Goal: Transaction & Acquisition: Book appointment/travel/reservation

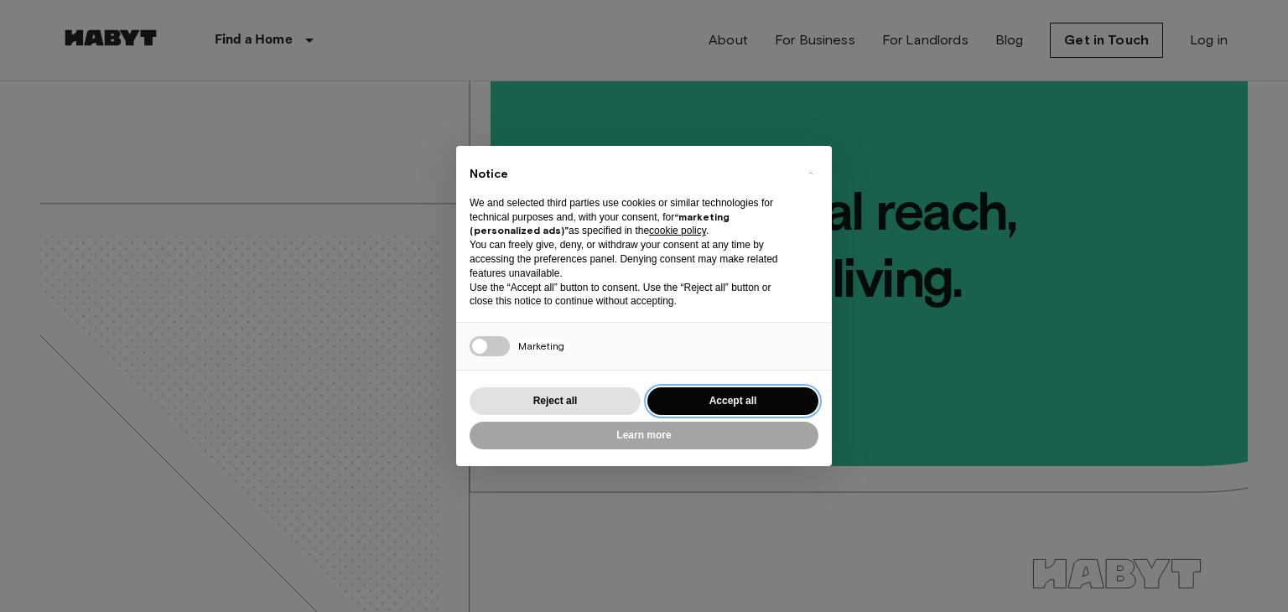
click at [650, 399] on button "Accept all" at bounding box center [732, 401] width 171 height 28
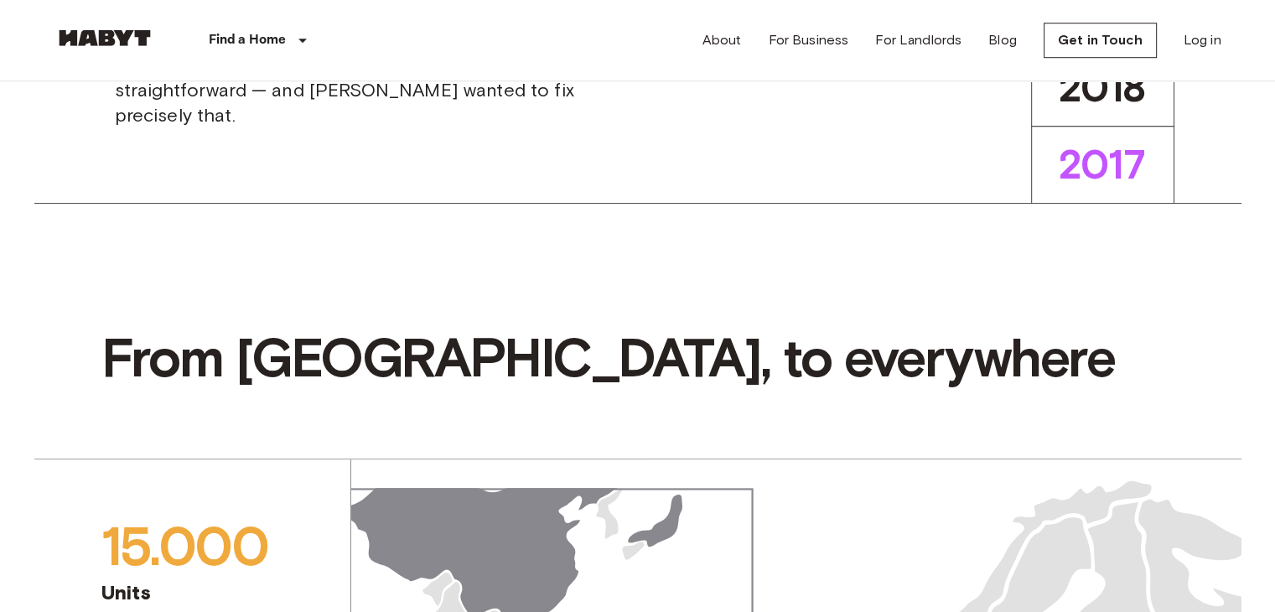
scroll to position [922, 0]
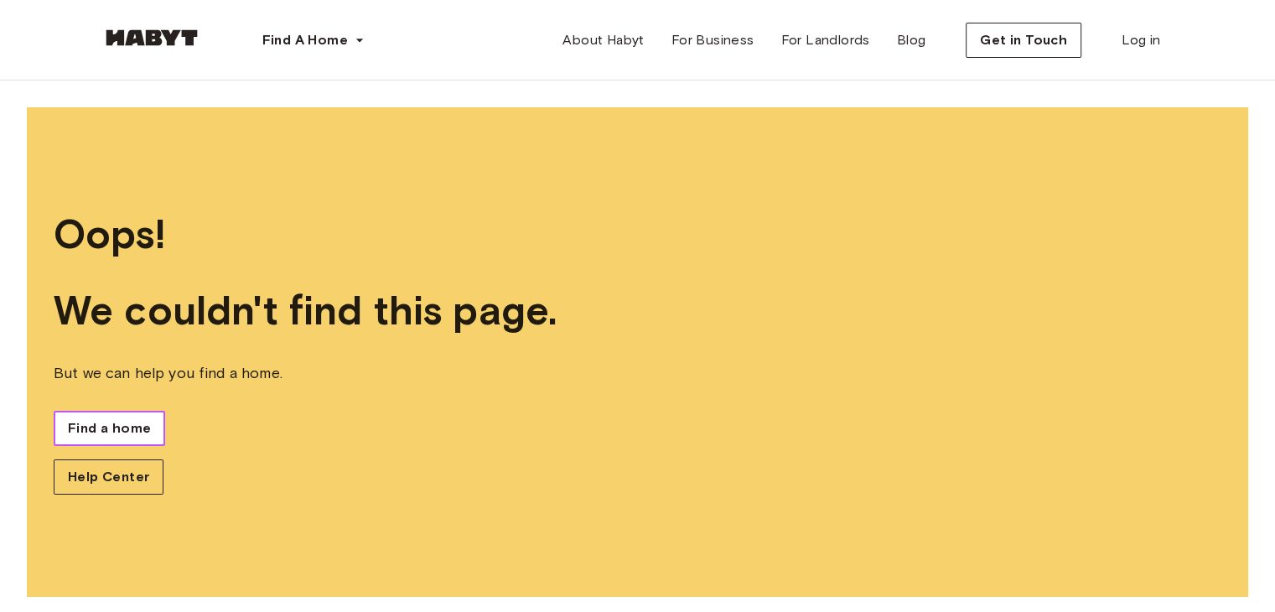
click at [113, 427] on span "Find a home" at bounding box center [109, 428] width 83 height 20
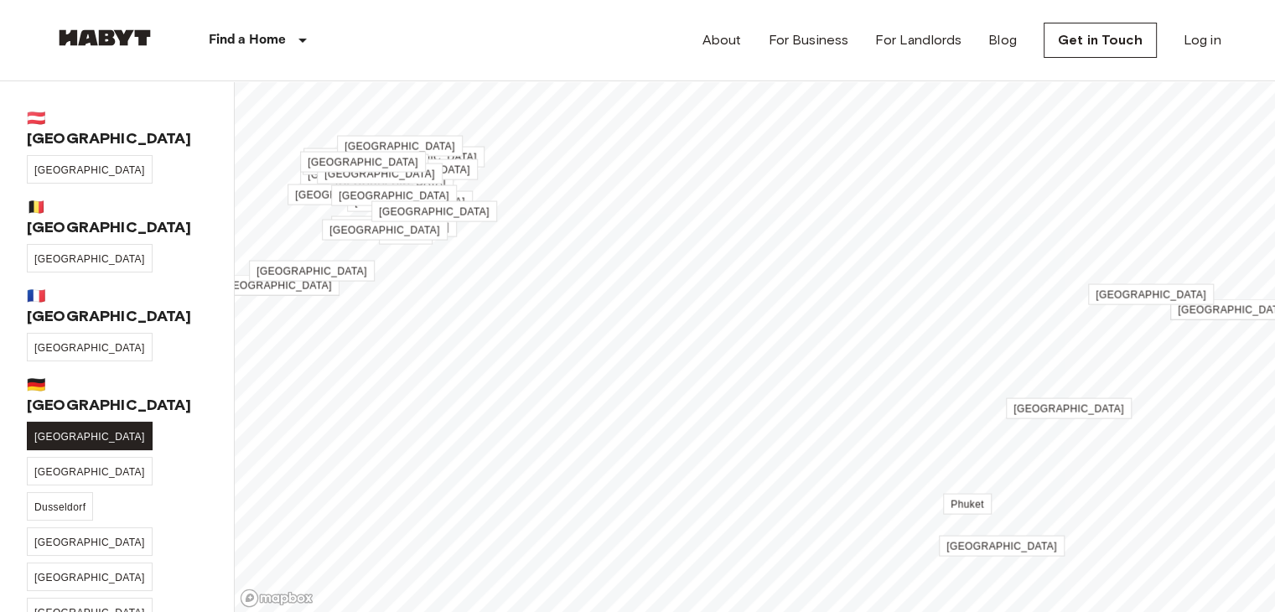
click at [52, 431] on span "[GEOGRAPHIC_DATA]" at bounding box center [89, 437] width 111 height 12
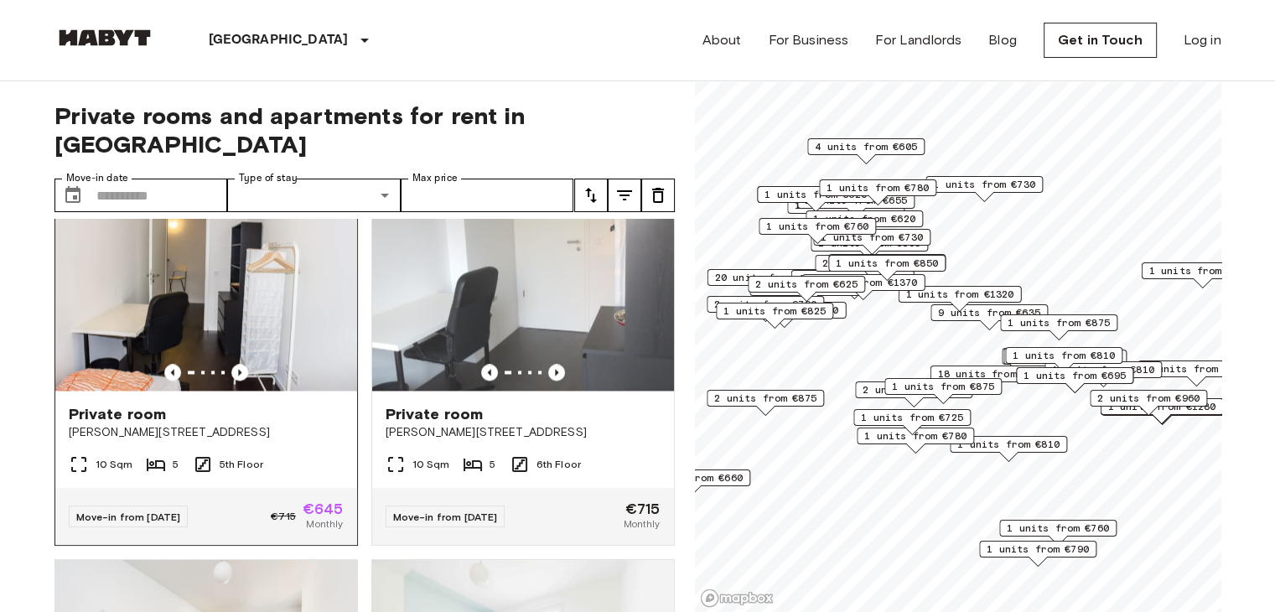
scroll to position [2599, 0]
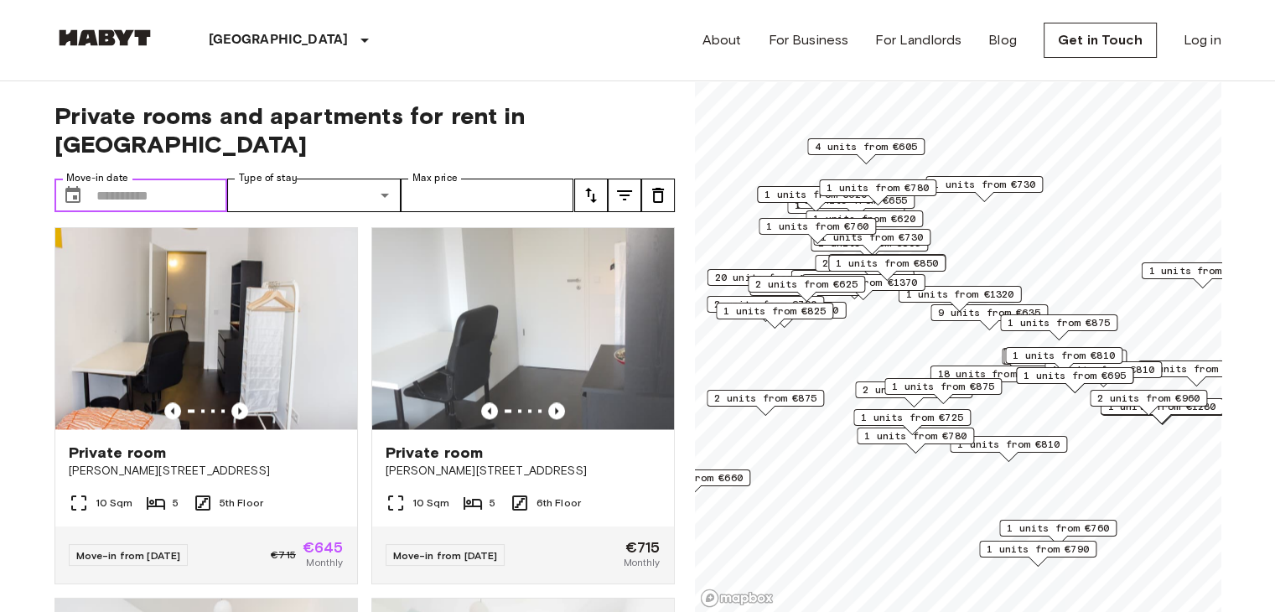
click at [105, 179] on input "Move-in date" at bounding box center [162, 196] width 132 height 34
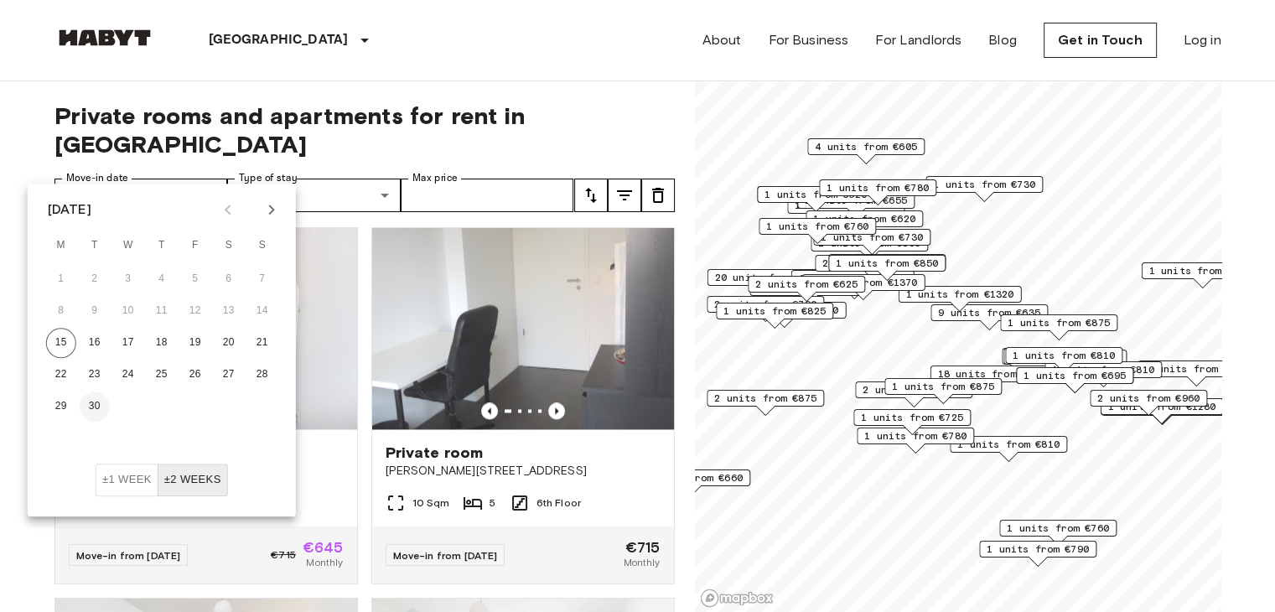
click at [99, 402] on button "30" at bounding box center [95, 407] width 30 height 30
type input "**********"
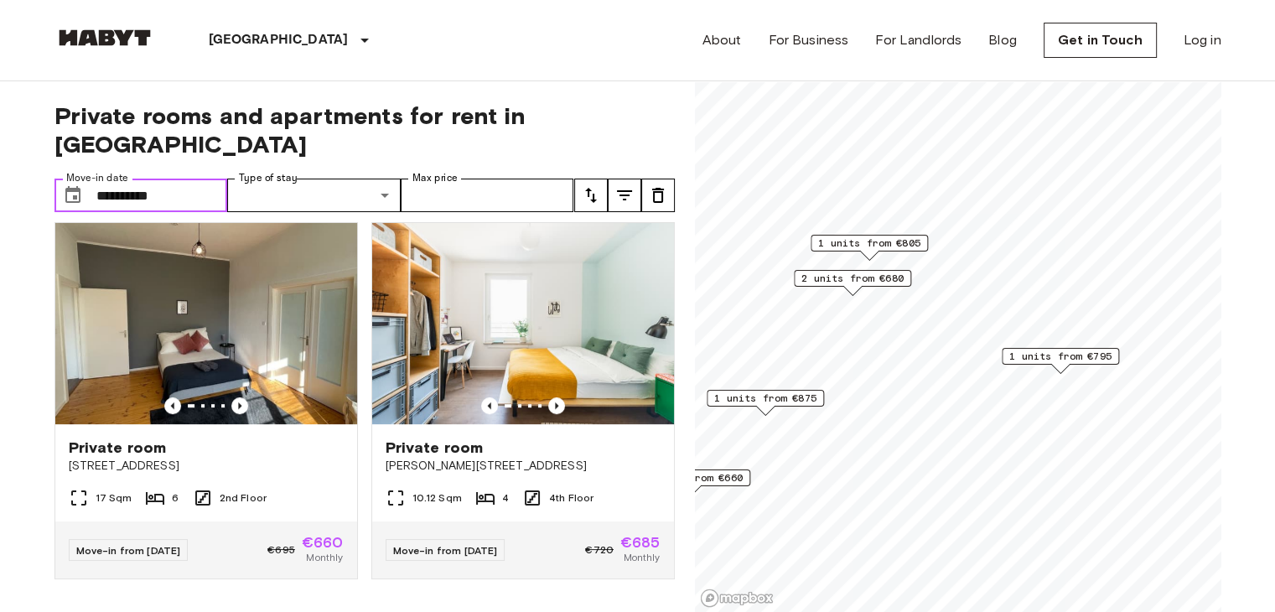
scroll to position [760, 0]
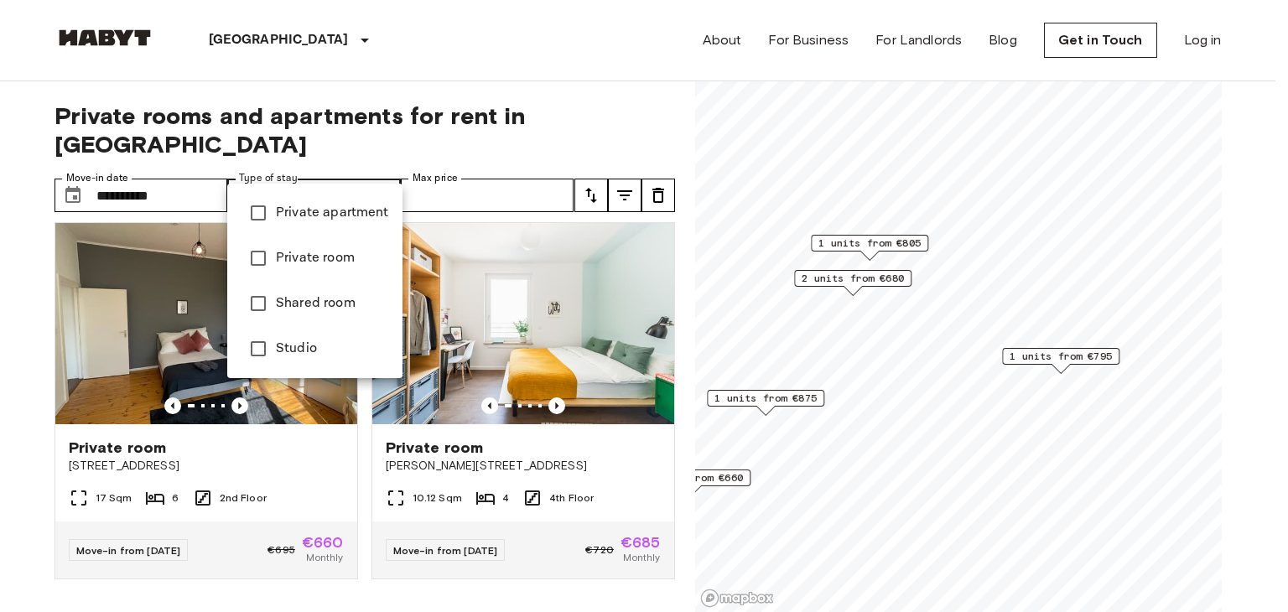
type input "**********"
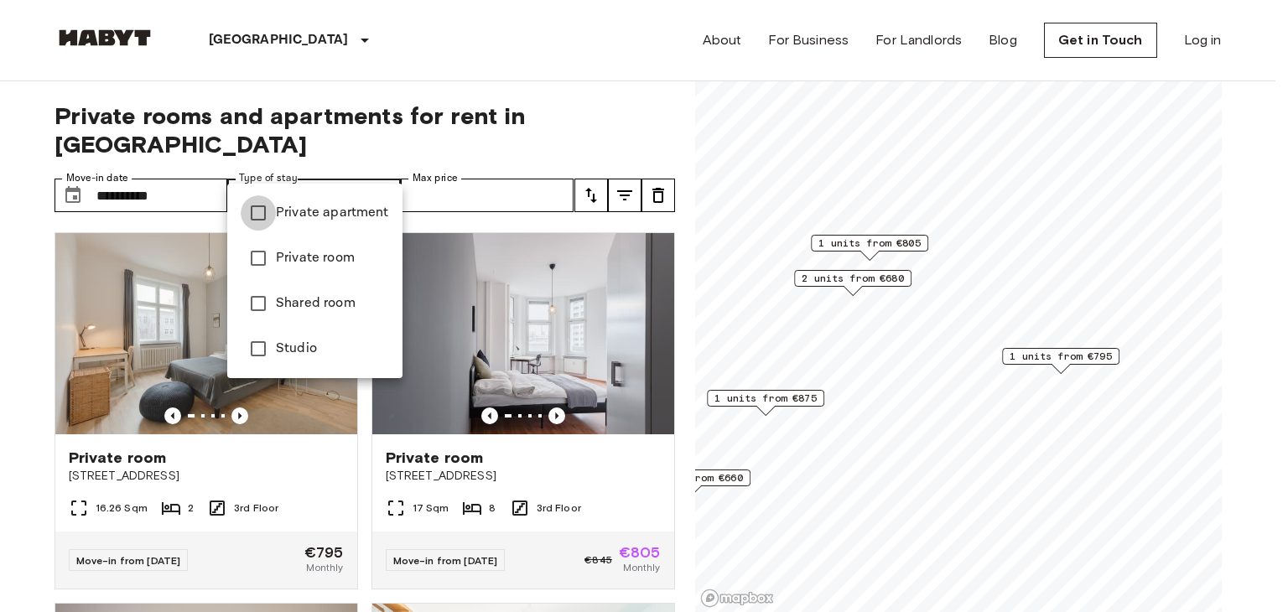
type input "**********"
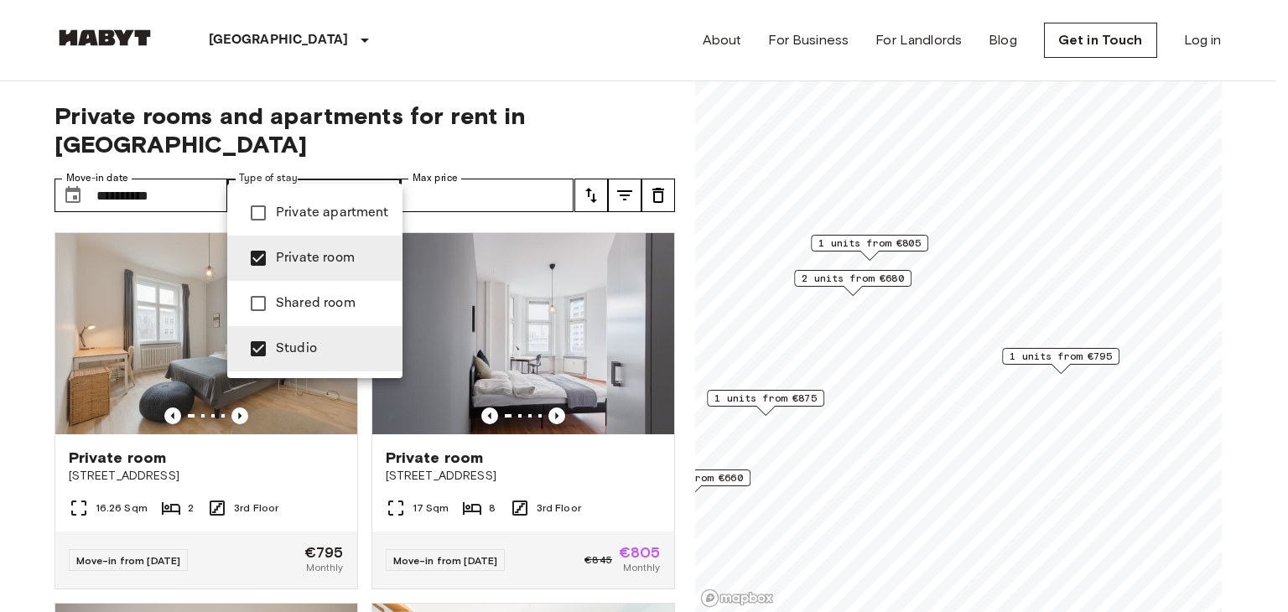
click at [475, 169] on div at bounding box center [644, 306] width 1288 height 612
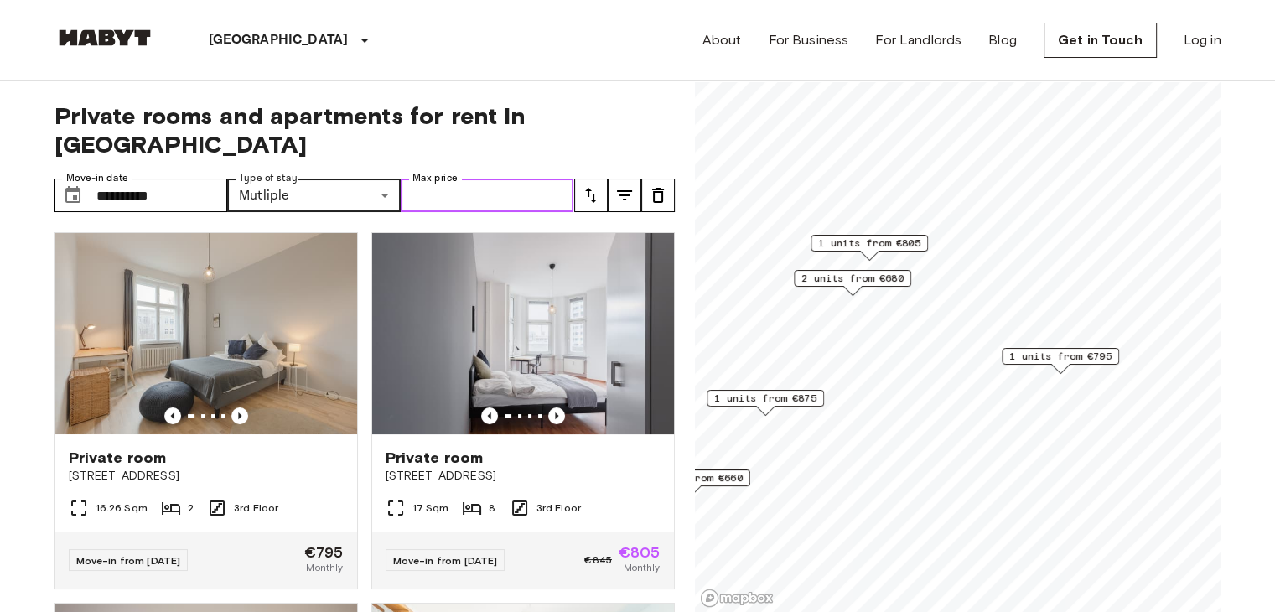
click at [475, 179] on input "Max price" at bounding box center [488, 196] width 174 height 34
click at [477, 179] on input "Max price" at bounding box center [488, 196] width 174 height 34
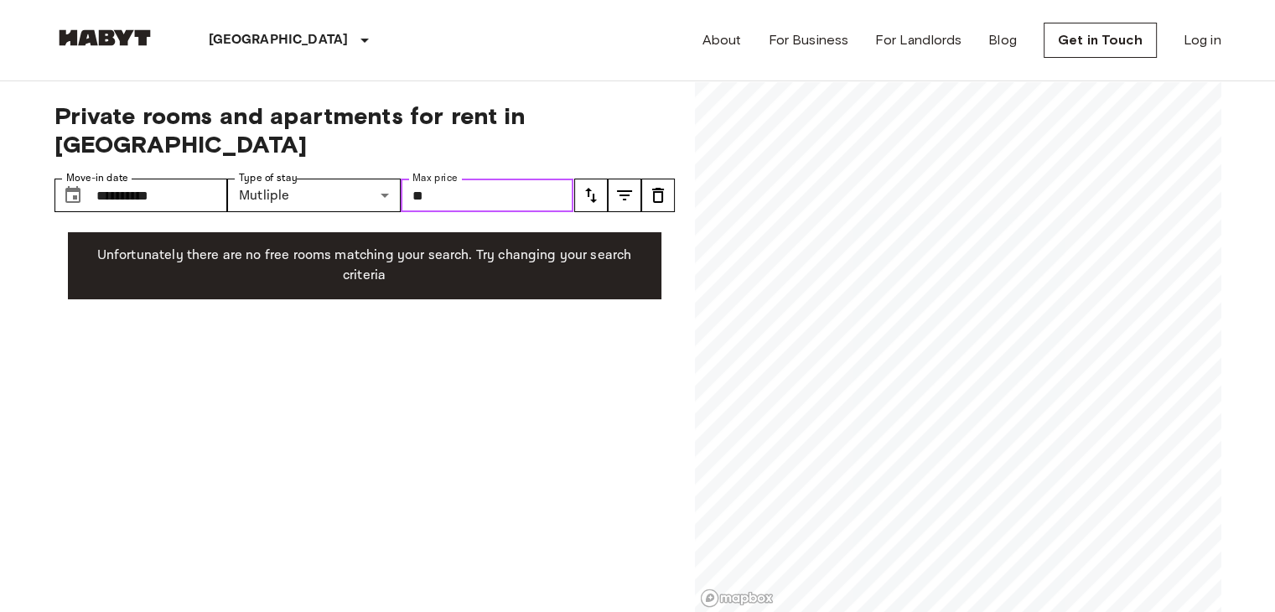
type input "*"
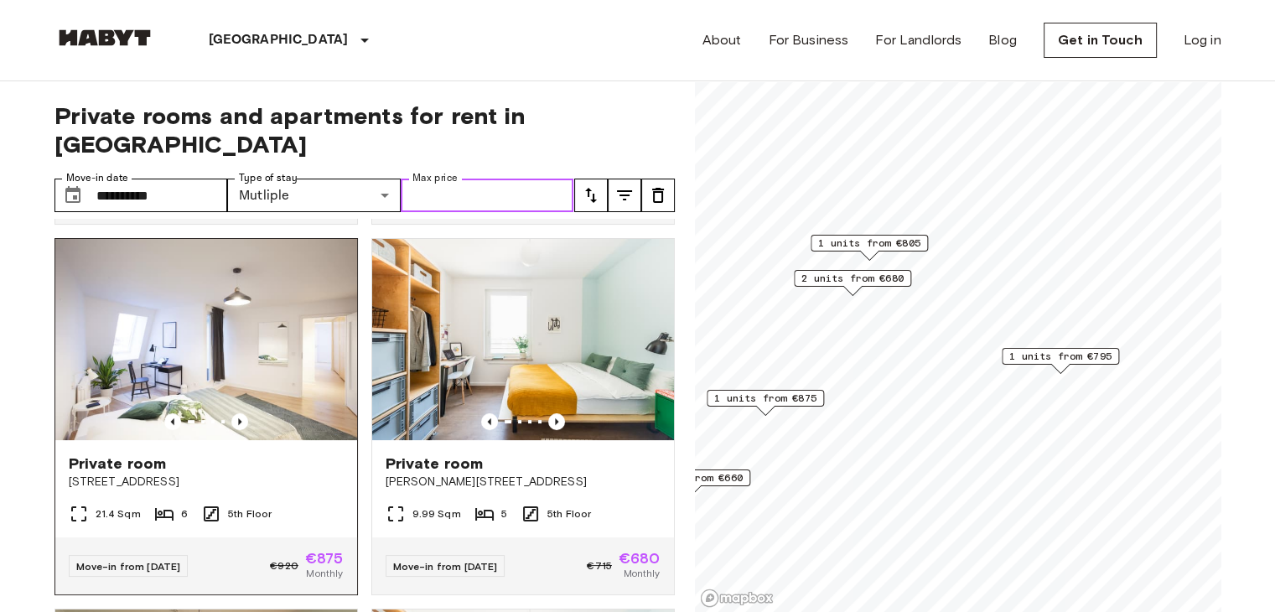
scroll to position [419, 0]
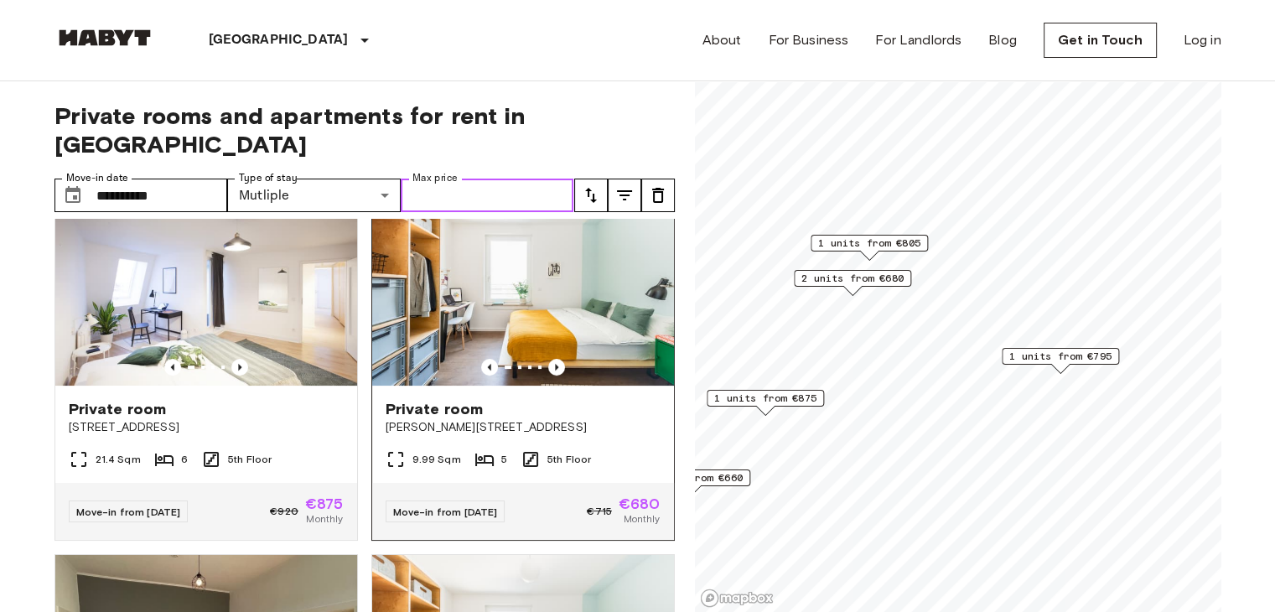
click at [604, 330] on img at bounding box center [523, 284] width 302 height 201
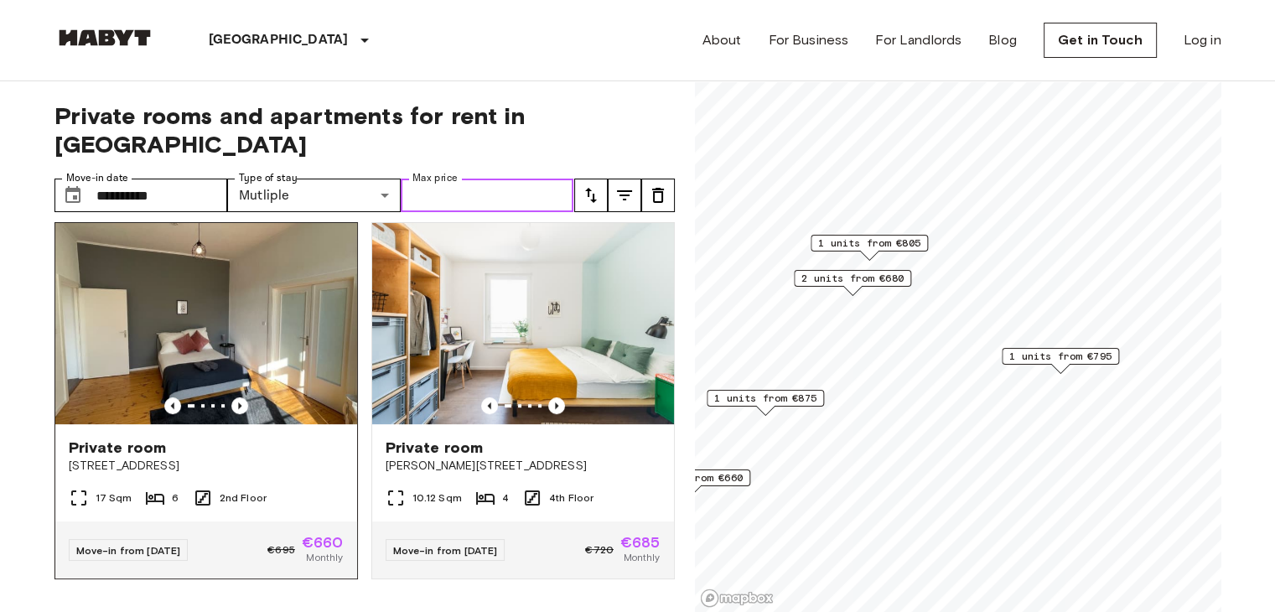
scroll to position [84, 0]
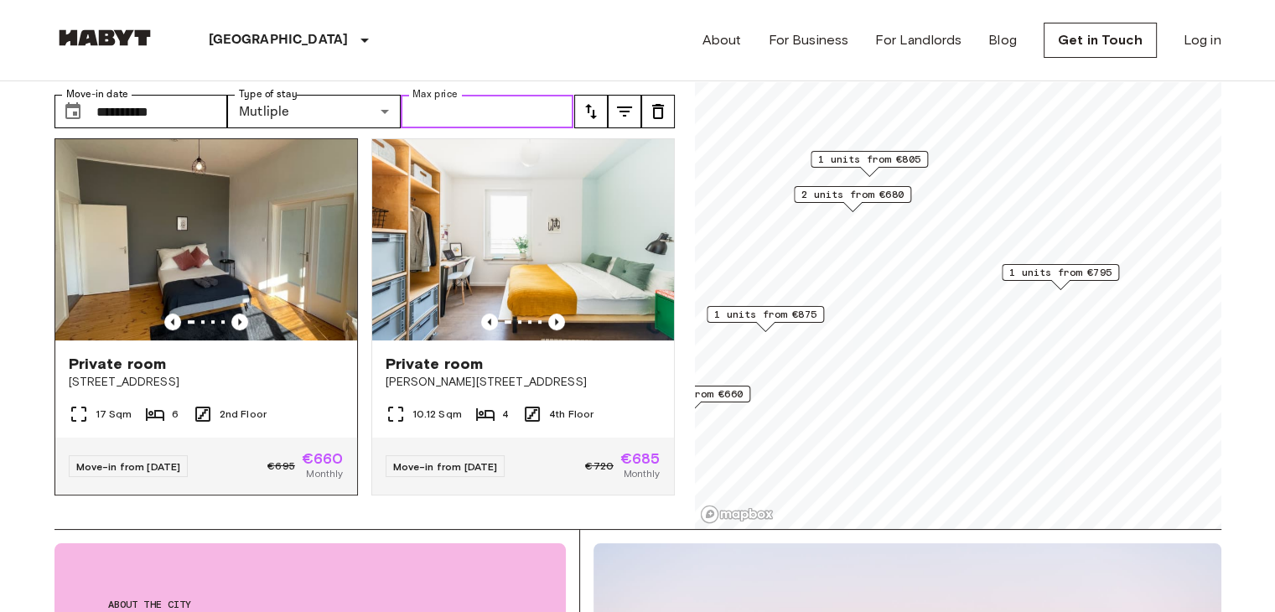
click at [310, 314] on div at bounding box center [206, 322] width 302 height 17
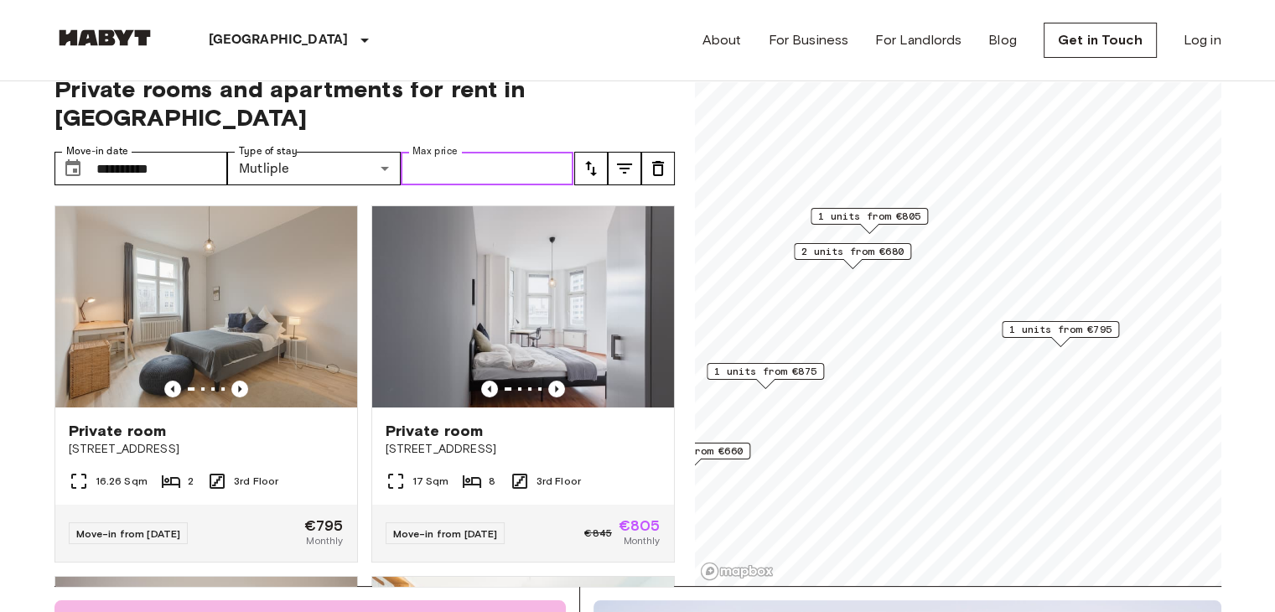
scroll to position [0, 0]
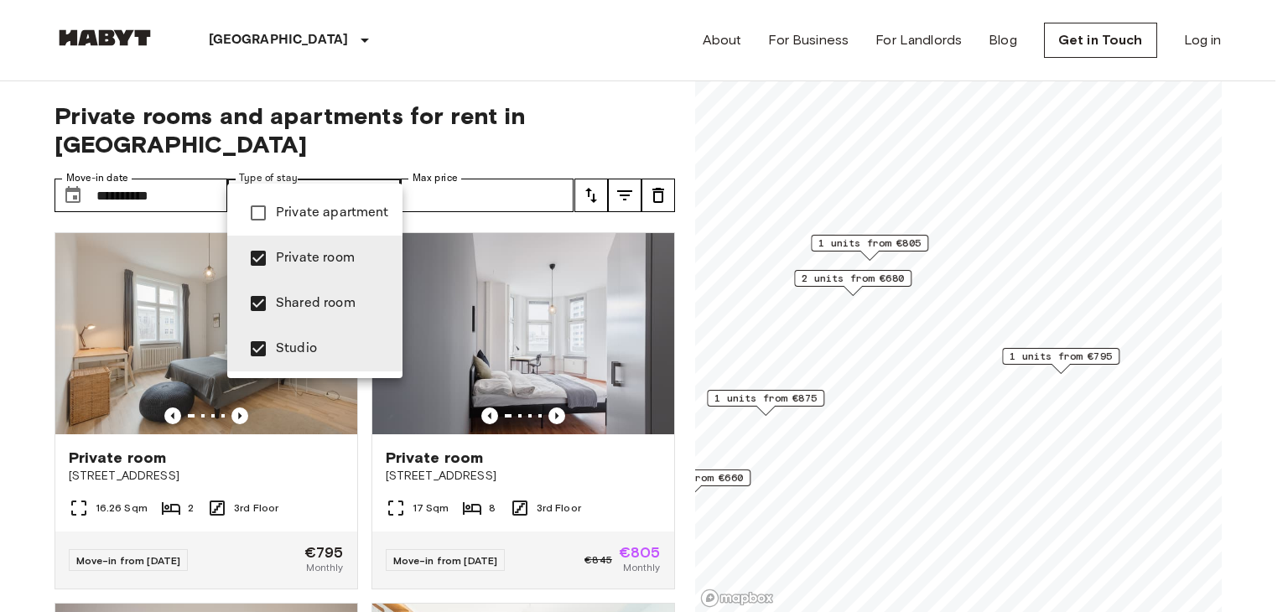
type input "**********"
click at [639, 246] on div at bounding box center [644, 306] width 1288 height 612
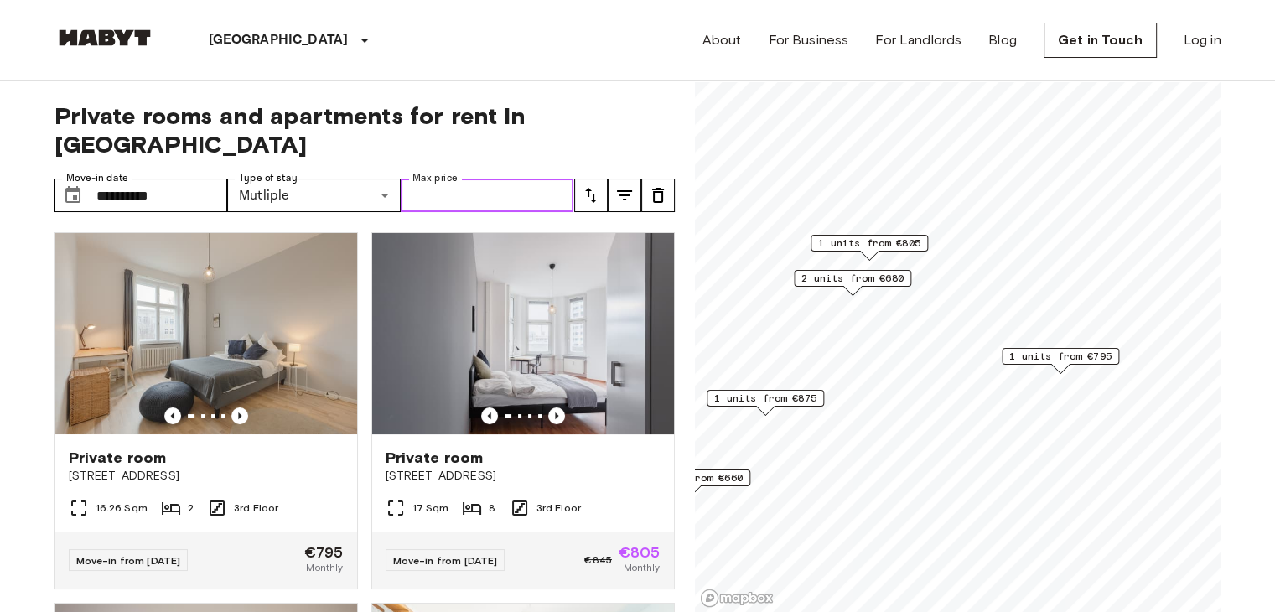
click at [494, 179] on input "Max price" at bounding box center [488, 196] width 174 height 34
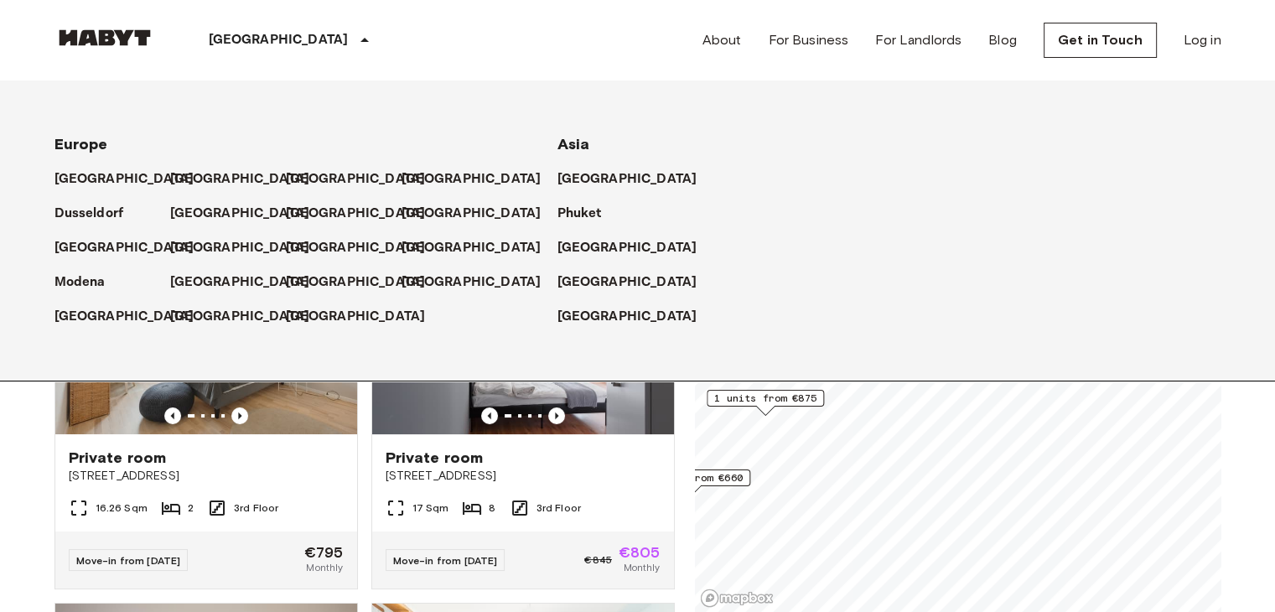
click at [221, 38] on p "[GEOGRAPHIC_DATA]" at bounding box center [279, 40] width 140 height 20
click at [135, 39] on img at bounding box center [105, 37] width 101 height 17
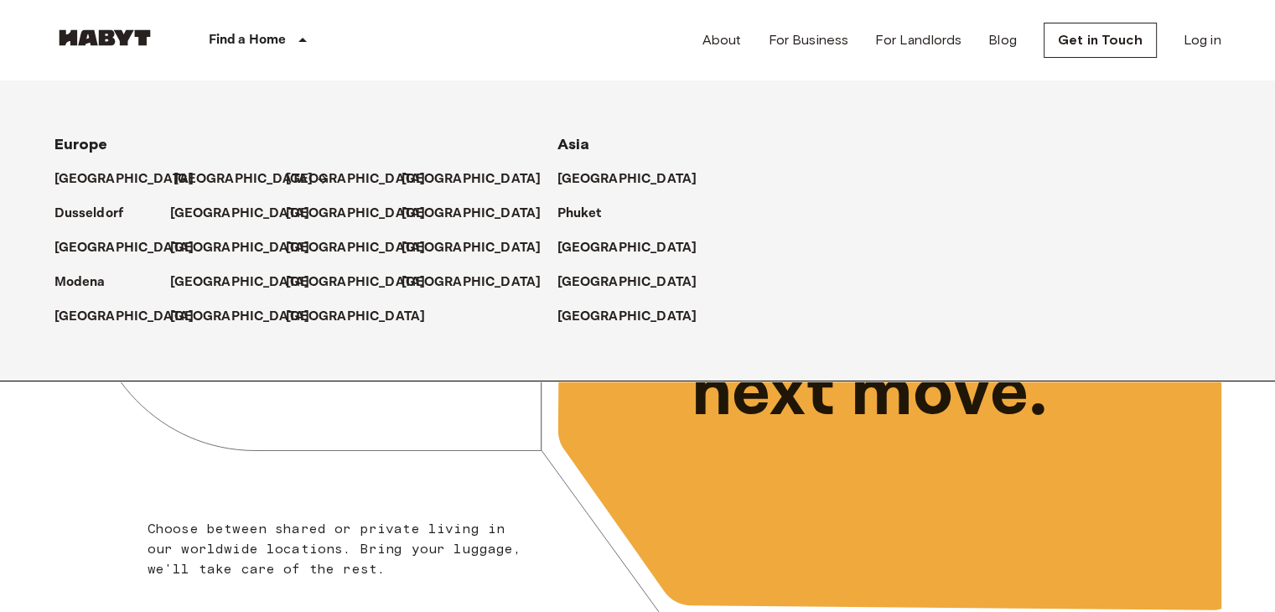
click at [192, 180] on p "[GEOGRAPHIC_DATA]" at bounding box center [244, 179] width 140 height 20
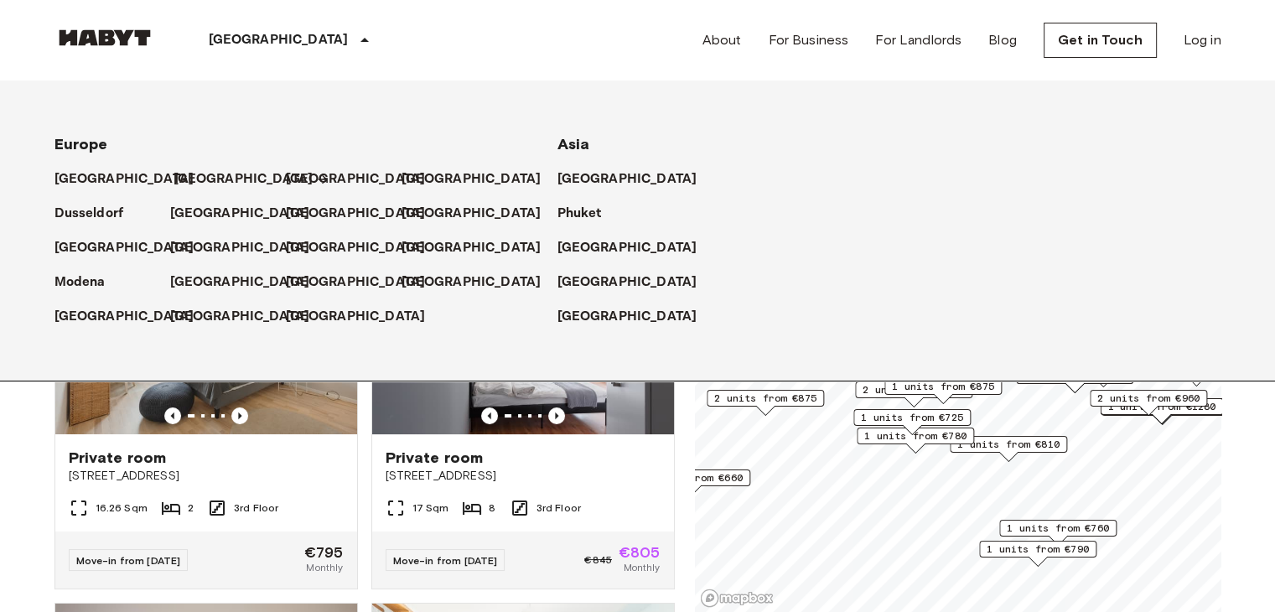
click at [190, 179] on p "[GEOGRAPHIC_DATA]" at bounding box center [244, 179] width 140 height 20
click at [792, 252] on div "[GEOGRAPHIC_DATA]" at bounding box center [789, 241] width 463 height 34
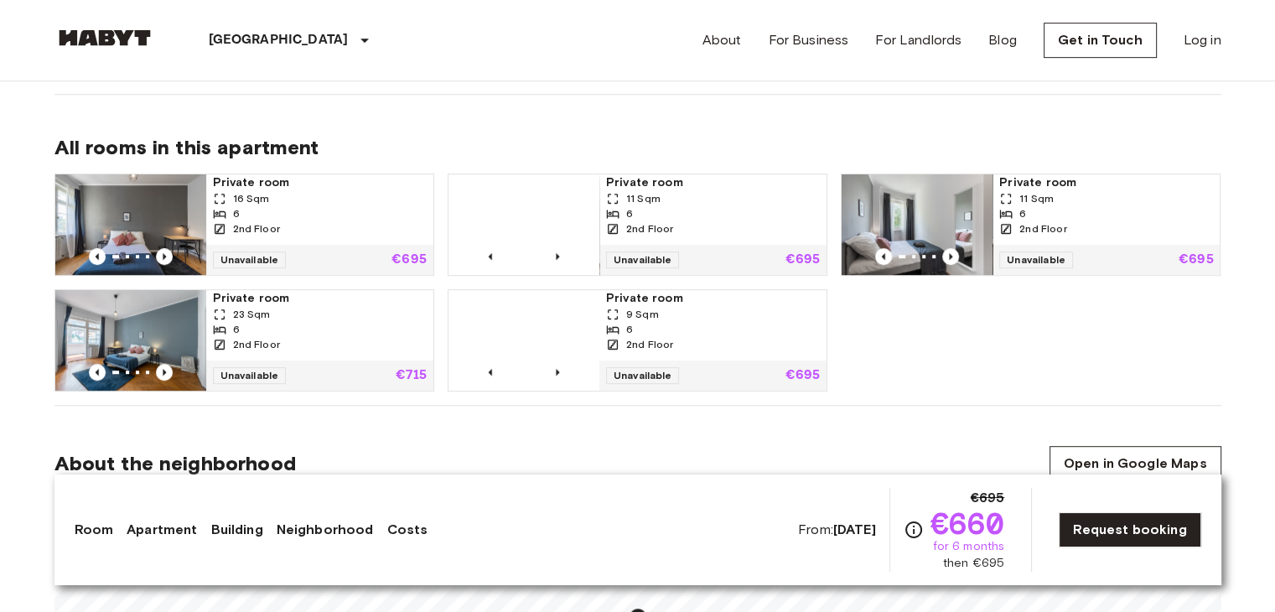
scroll to position [838, 0]
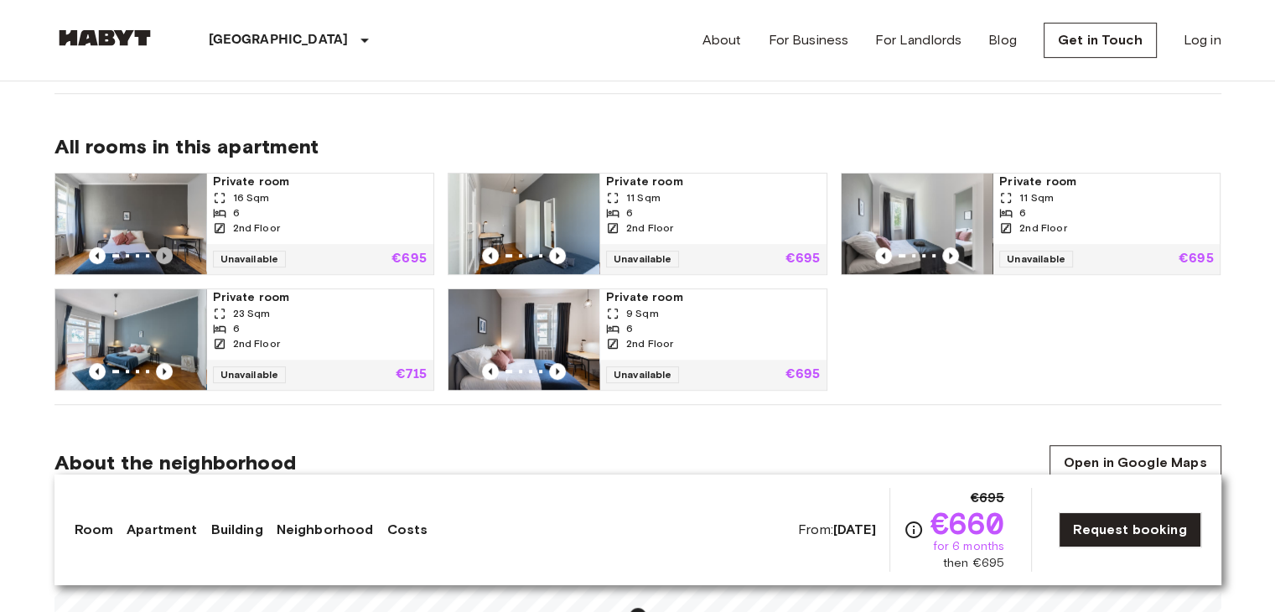
click at [163, 254] on icon "Previous image" at bounding box center [164, 255] width 3 height 7
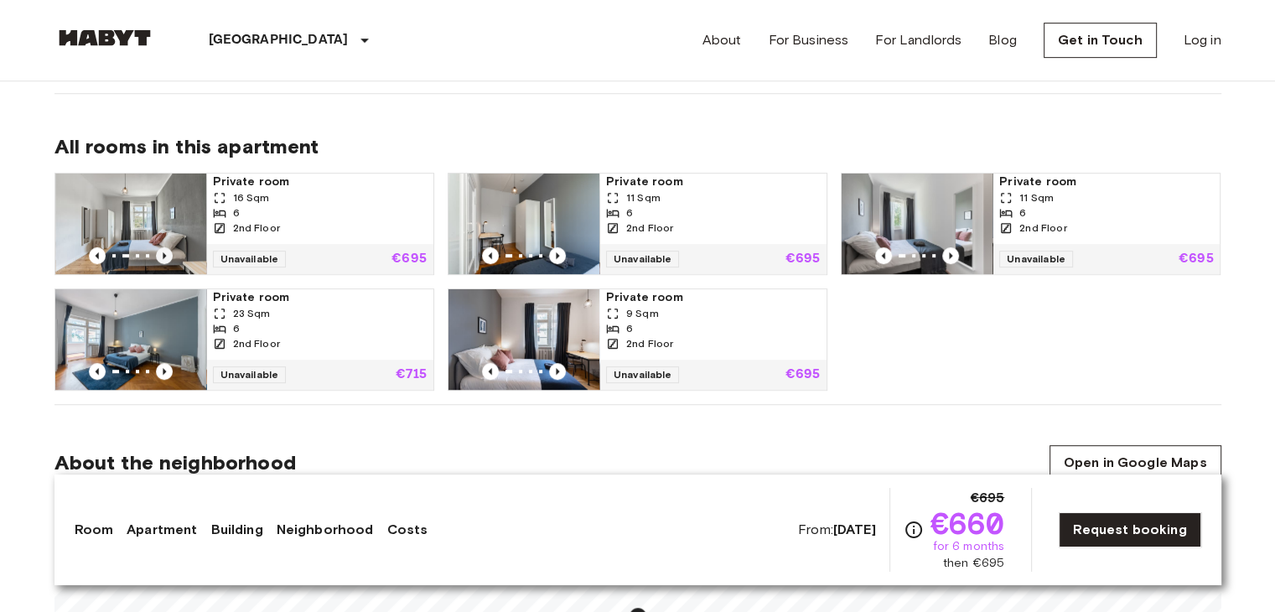
click at [163, 254] on icon "Previous image" at bounding box center [164, 255] width 3 height 7
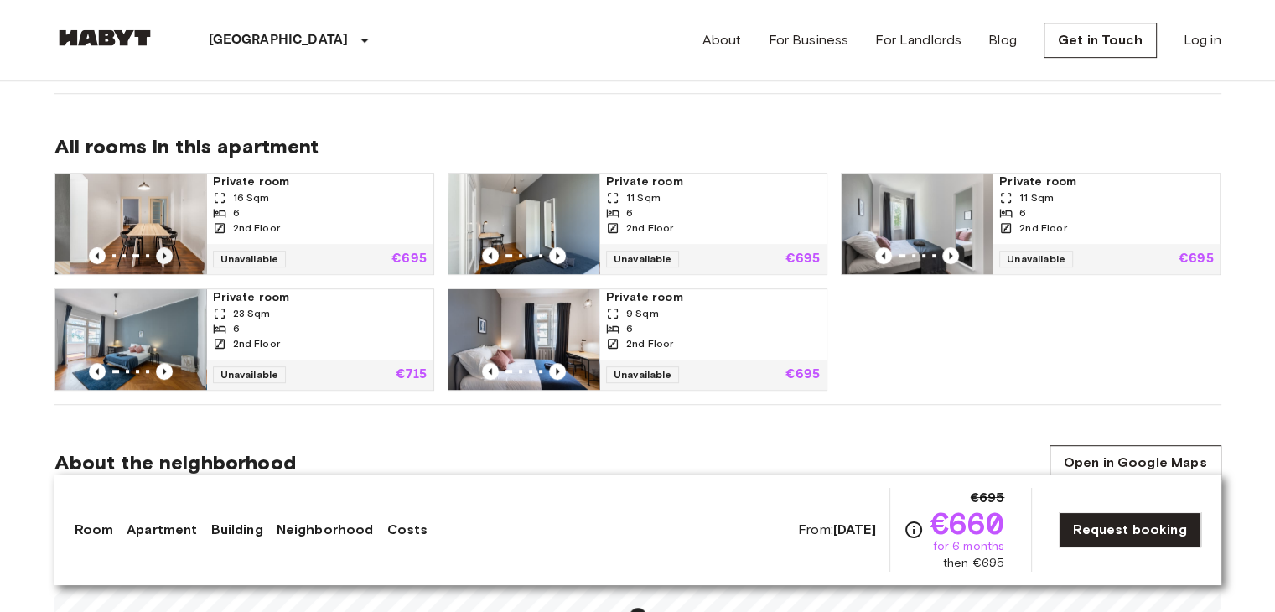
click at [163, 254] on icon "Previous image" at bounding box center [164, 255] width 3 height 7
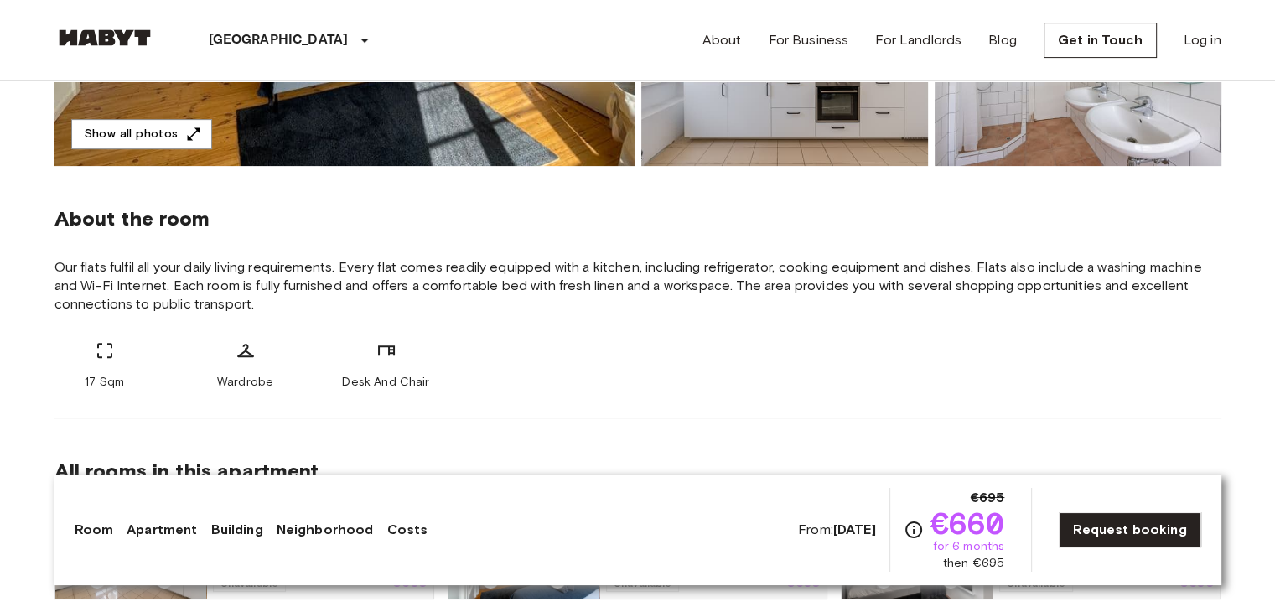
scroll to position [589, 0]
